Goal: Task Accomplishment & Management: Use online tool/utility

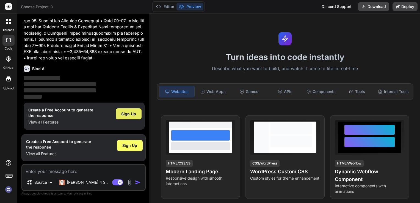
click at [128, 118] on div "Sign Up" at bounding box center [129, 113] width 26 height 11
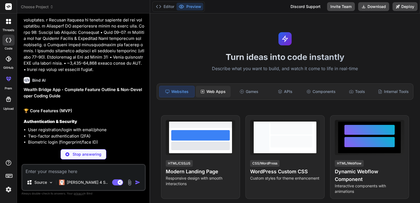
click at [220, 90] on div "Web Apps" at bounding box center [213, 92] width 35 height 12
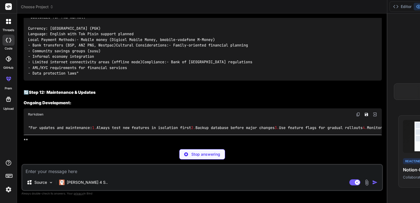
scroll to position [3156, 0]
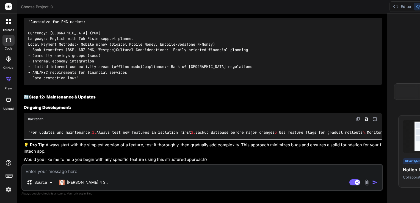
type textarea "x"
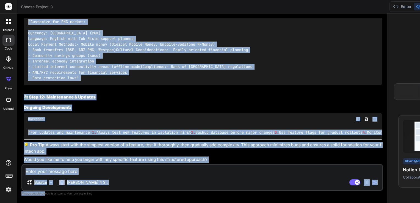
scroll to position [3170, 0]
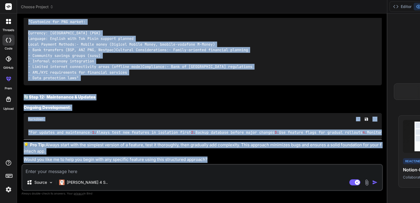
drag, startPoint x: 24, startPoint y: 48, endPoint x: 76, endPoint y: 166, distance: 129.1
click at [76, 166] on div "You Bind AI Wealth Bridge App - Complete Feature Outline & Non-Developer Coding…" at bounding box center [201, 110] width 361 height 185
copy div "Wealth Bridge App - Complete Feature Outline & Non-Developer Coding Guide 🏆 Cor…"
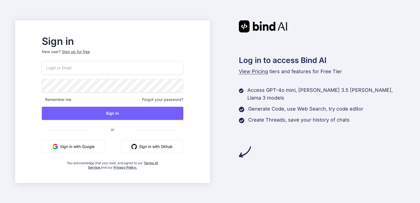
click at [79, 65] on input "email" at bounding box center [112, 67] width 141 height 13
type input "[EMAIL_ADDRESS][DOMAIN_NAME]"
click at [183, 87] on span at bounding box center [180, 84] width 7 height 11
click at [71, 102] on span "Remember me" at bounding box center [56, 99] width 29 height 5
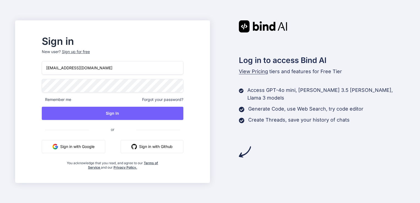
drag, startPoint x: 76, startPoint y: 102, endPoint x: 84, endPoint y: 101, distance: 7.4
click at [71, 102] on span "Remember me" at bounding box center [56, 99] width 29 height 5
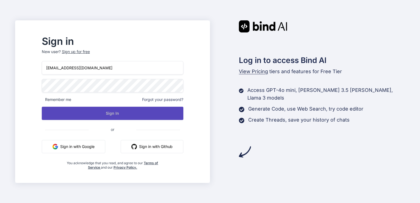
click at [111, 112] on button "Sign In" at bounding box center [112, 113] width 141 height 13
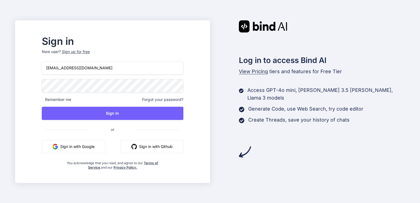
click at [242, 146] on img at bounding box center [245, 152] width 12 height 12
click at [241, 118] on icon at bounding box center [241, 120] width 5 height 5
click at [240, 105] on div "Generate Code, use Web Search, try code editor" at bounding box center [322, 109] width 166 height 8
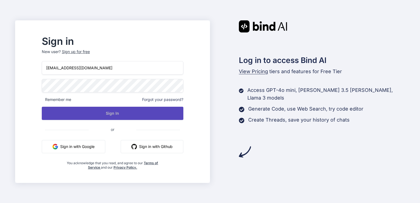
click at [120, 114] on button "Sign In" at bounding box center [112, 113] width 141 height 13
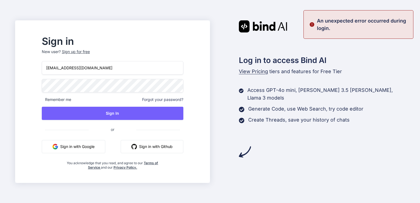
click at [82, 147] on button "Sign in with Google" at bounding box center [73, 146] width 63 height 13
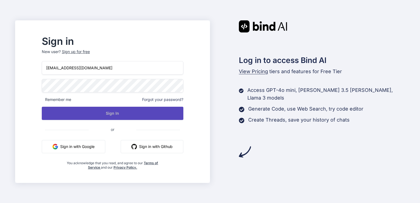
click at [123, 114] on button "Sign In" at bounding box center [112, 113] width 141 height 13
